Goal: Transaction & Acquisition: Obtain resource

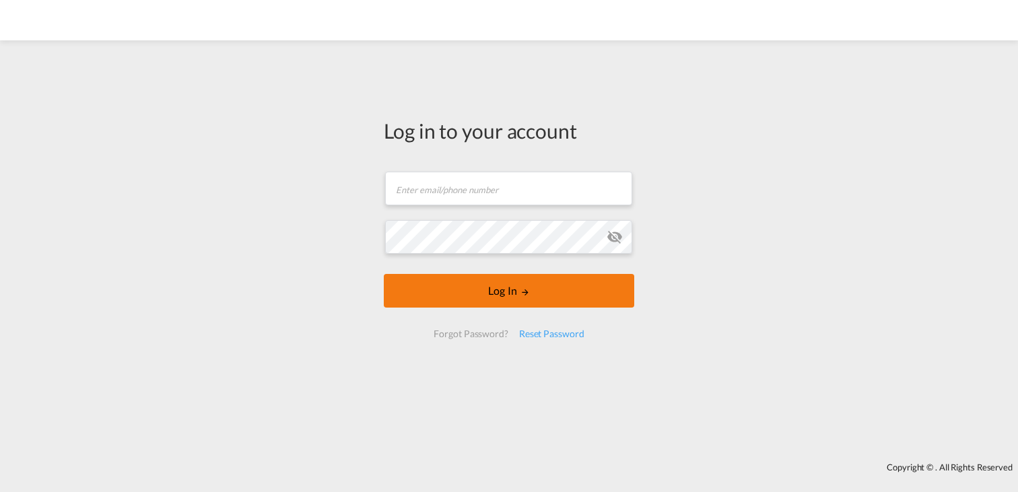
type input "[PERSON_NAME][EMAIL_ADDRESS][DOMAIN_NAME]"
click at [494, 285] on button "Log In" at bounding box center [509, 291] width 250 height 34
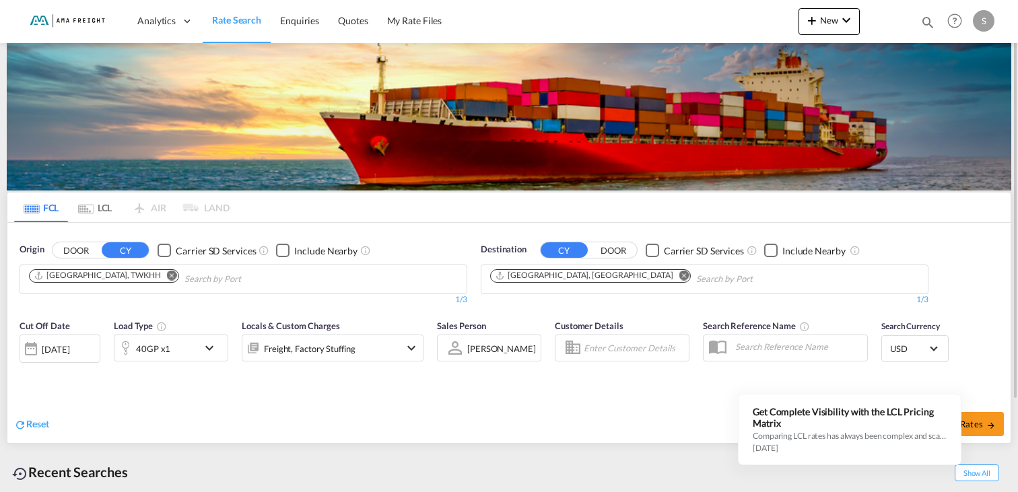
click at [167, 276] on md-icon "Remove" at bounding box center [172, 275] width 10 height 10
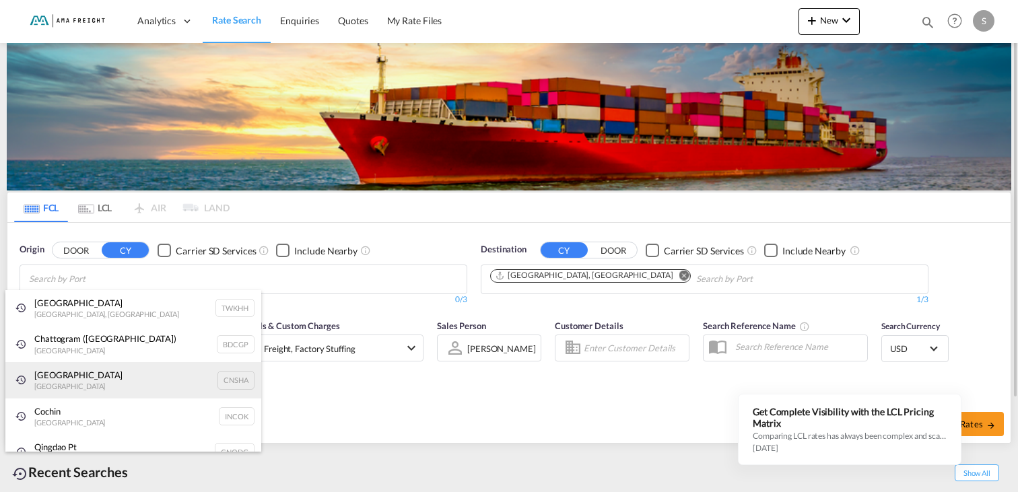
click at [77, 386] on div "Shanghai [GEOGRAPHIC_DATA] CNSHA" at bounding box center [133, 380] width 256 height 36
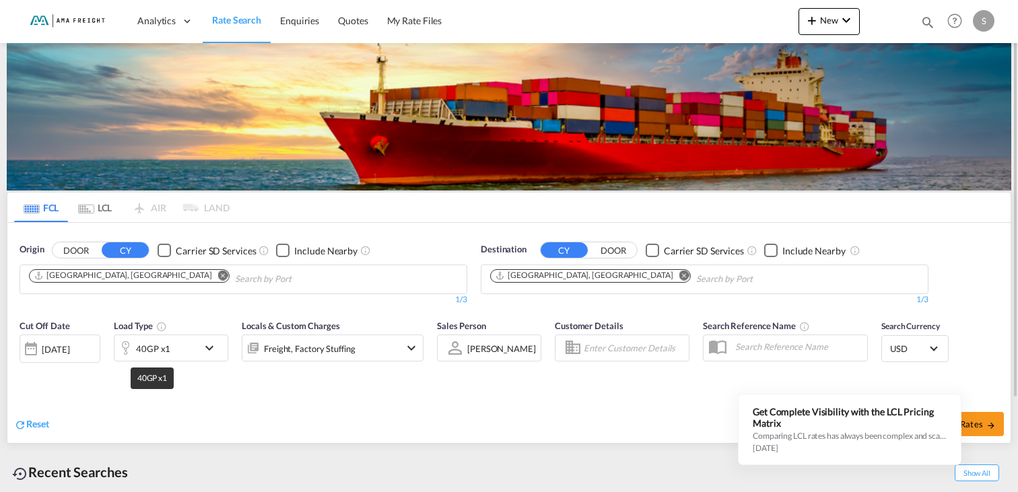
click at [160, 354] on div "40GP x1" at bounding box center [153, 348] width 34 height 19
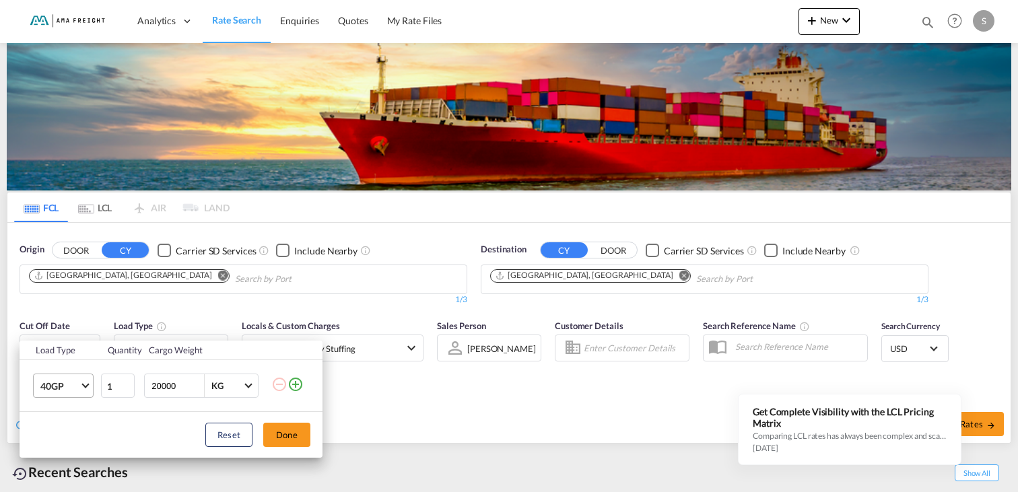
click at [83, 386] on md-select-value "40GP" at bounding box center [66, 385] width 54 height 23
click at [62, 325] on div "20GP" at bounding box center [52, 329] width 24 height 13
click at [977, 430] on div "Load Type Quantity Cargo Weight 20GP 1 20000 KG KG Load type addition is restri…" at bounding box center [509, 246] width 1018 height 492
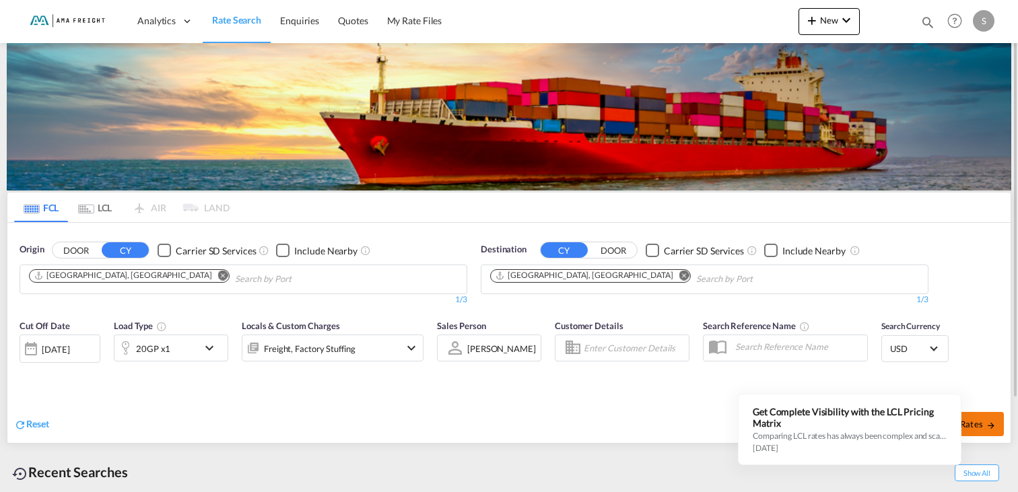
click at [976, 421] on span "Search Rates" at bounding box center [963, 424] width 65 height 11
type input "CNSHA to DEHAM / [DATE]"
